Goal: Task Accomplishment & Management: Manage account settings

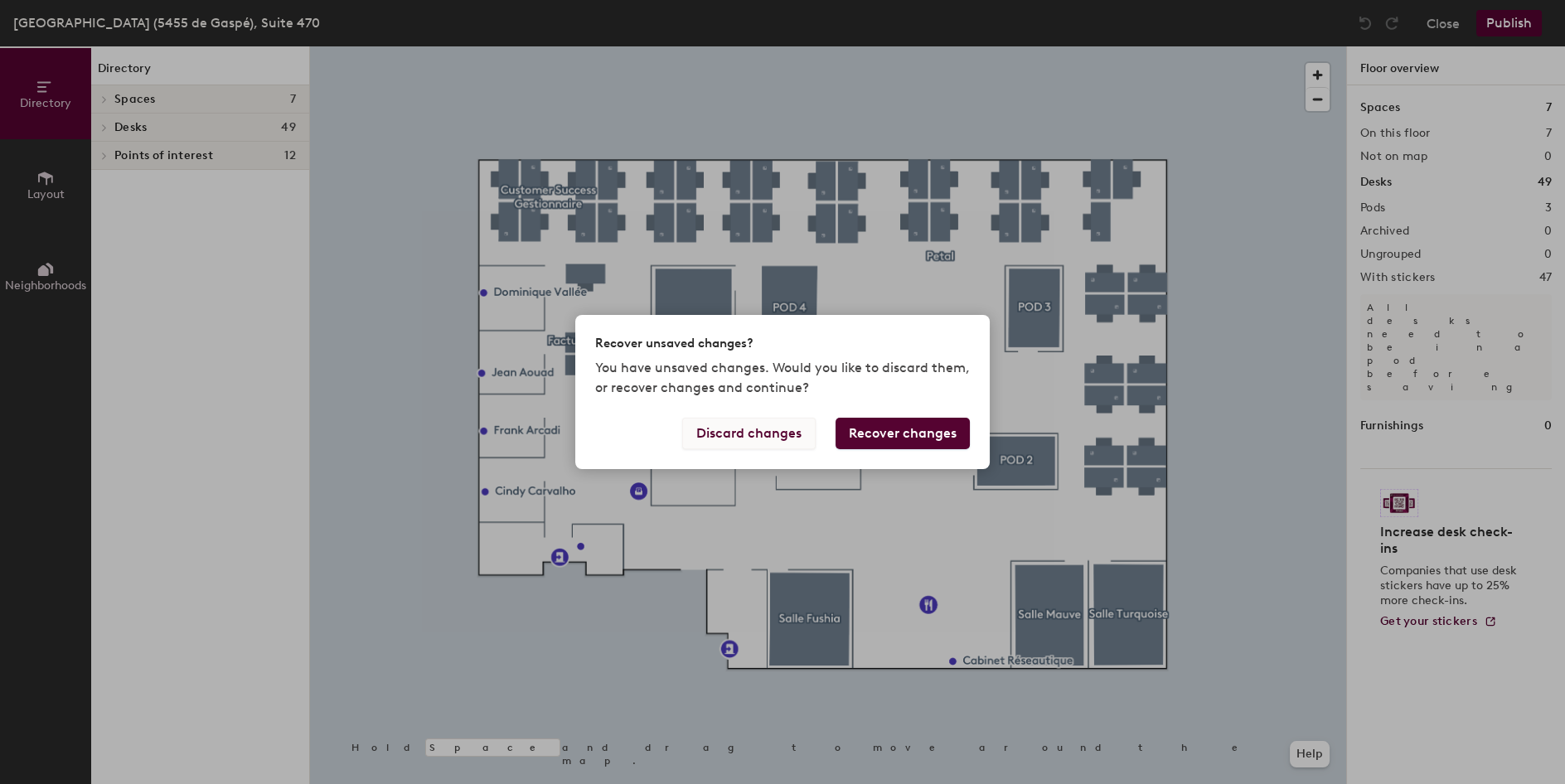
click at [787, 441] on button "Discard changes" at bounding box center [749, 434] width 134 height 32
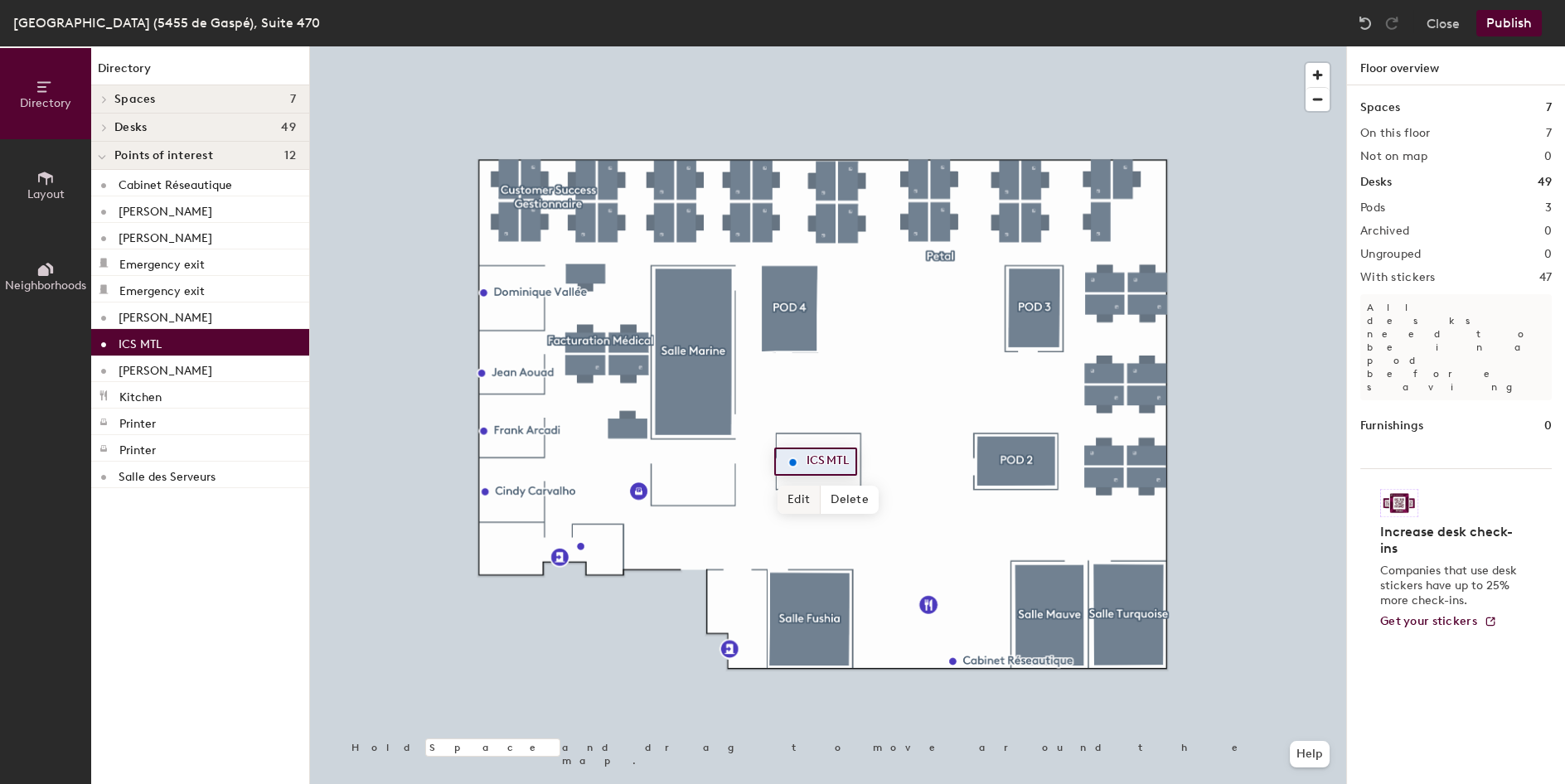
click at [807, 491] on span "Edit" at bounding box center [799, 500] width 43 height 28
click at [817, 456] on input "ICS MTL" at bounding box center [828, 461] width 53 height 23
type input "ISC MTL"
click at [821, 501] on span "Done" at bounding box center [821, 500] width 48 height 28
click at [1530, 32] on button "Publish" at bounding box center [1509, 23] width 65 height 27
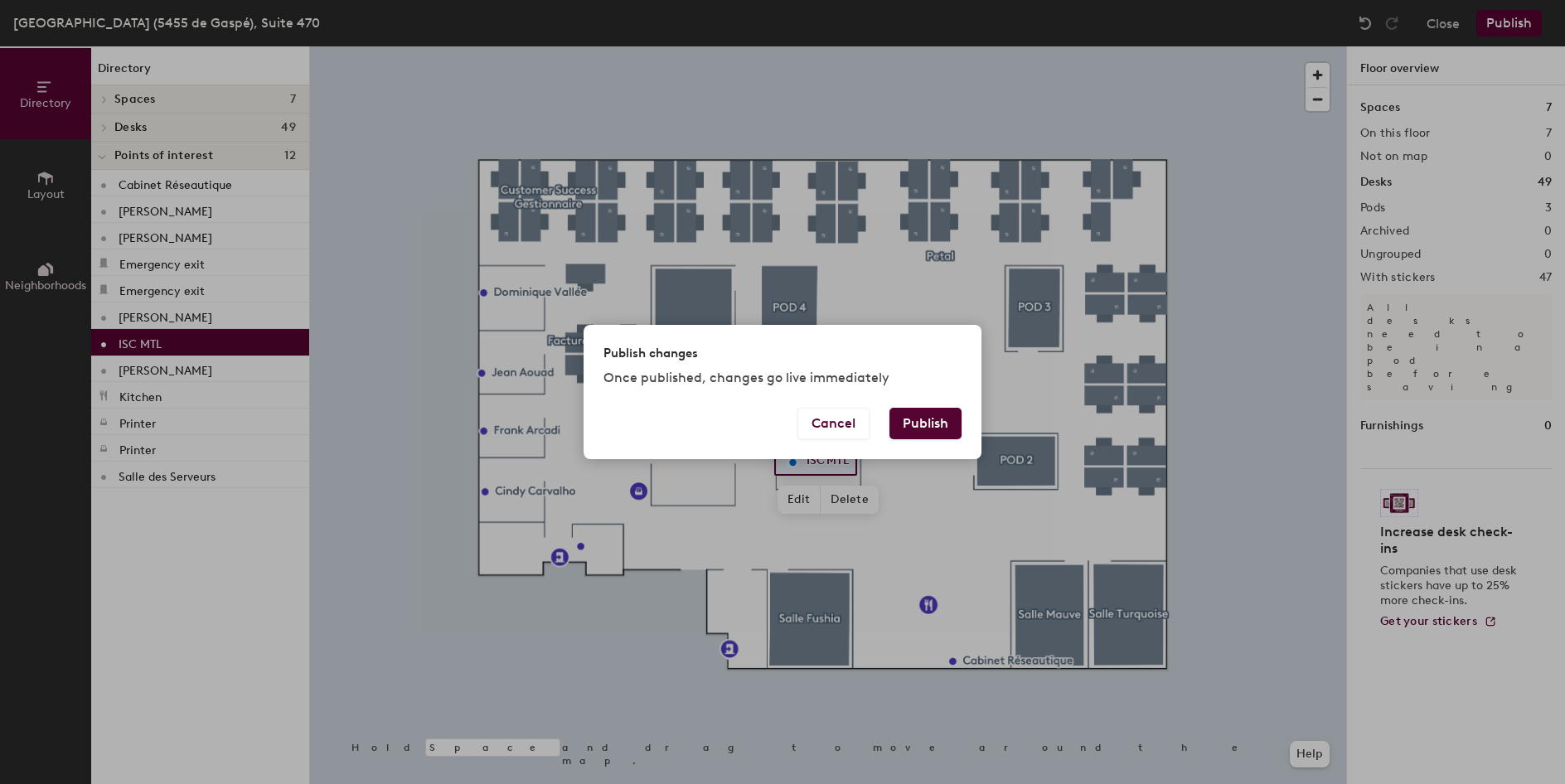
click at [935, 411] on button "Publish" at bounding box center [925, 424] width 72 height 32
